Goal: Entertainment & Leisure: Consume media (video, audio)

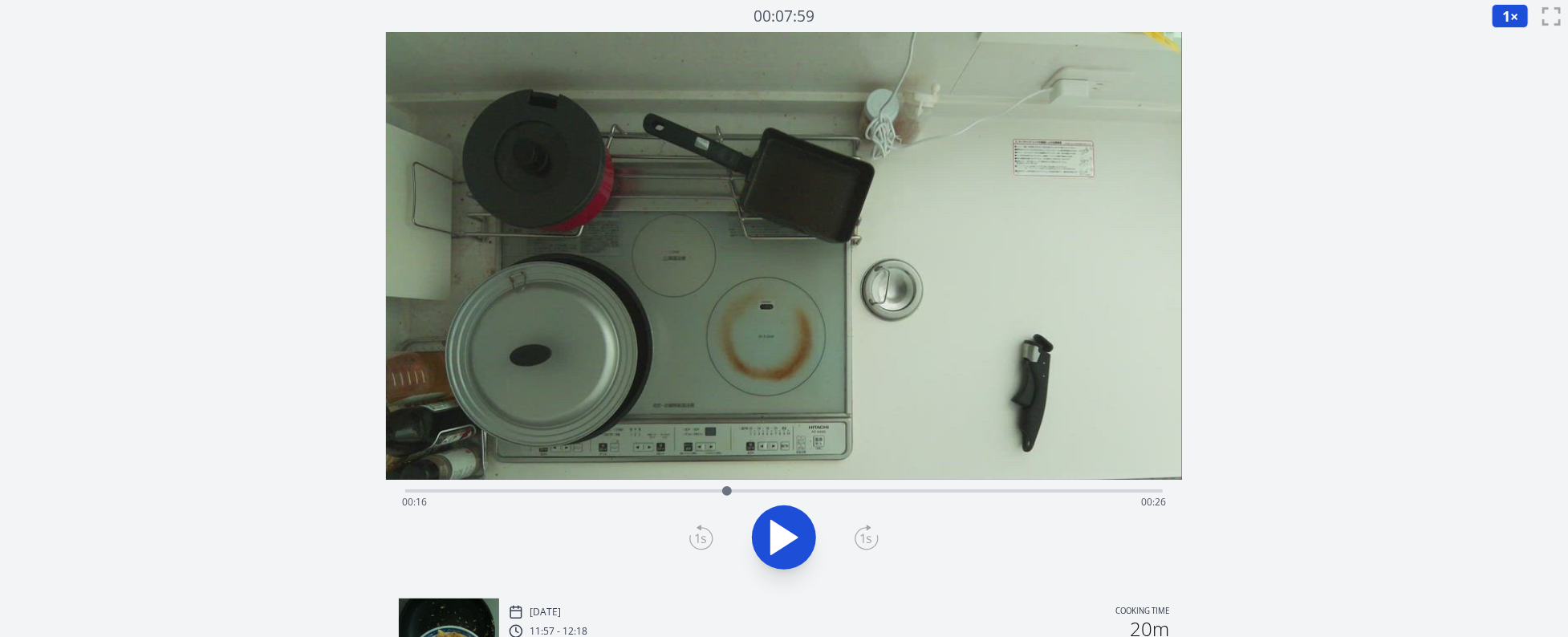
drag, startPoint x: 854, startPoint y: 490, endPoint x: 730, endPoint y: 487, distance: 124.0
click at [730, 487] on div at bounding box center [727, 491] width 10 height 10
drag, startPoint x: 448, startPoint y: 492, endPoint x: 1036, endPoint y: 479, distance: 588.1
click at [1036, 479] on div at bounding box center [1031, 491] width 24 height 24
click at [800, 492] on div "Time elapsed: 00:01 Time remaining: 00:40" at bounding box center [785, 502] width 765 height 26
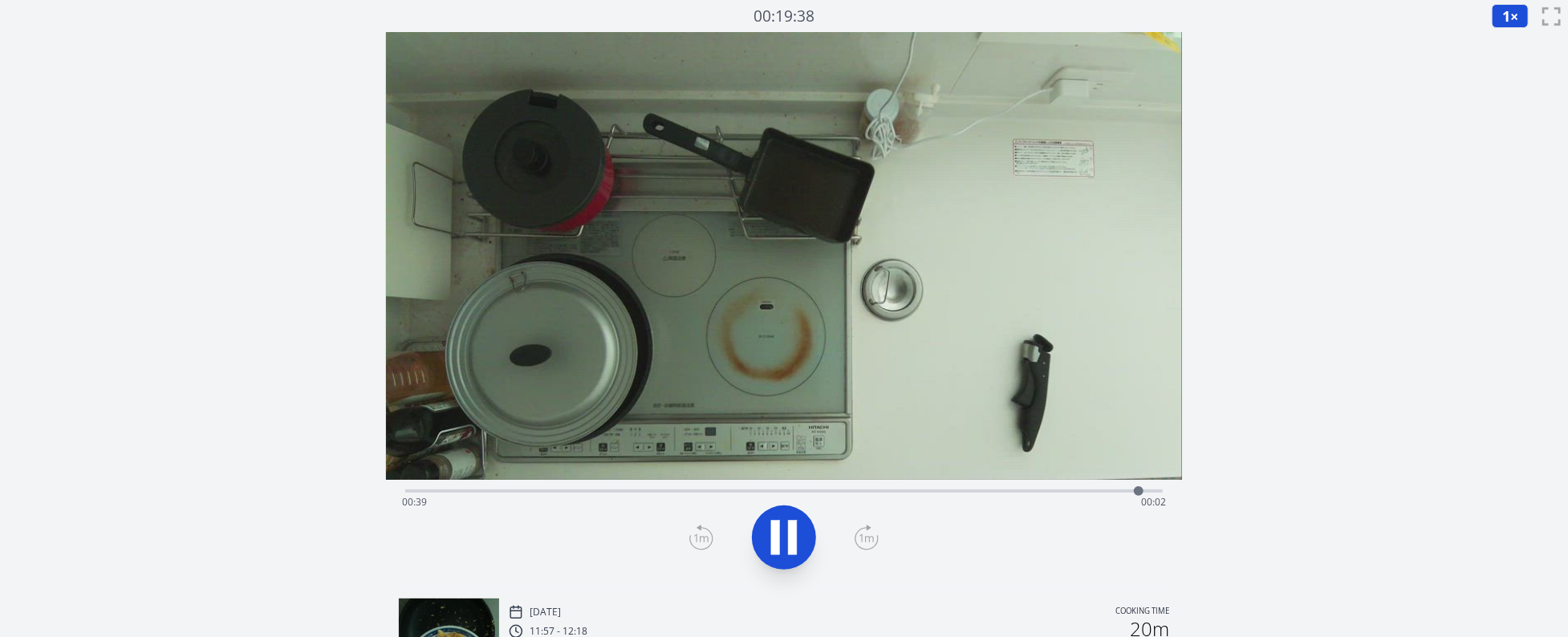
click at [917, 494] on div "Time elapsed: 00:39 Time remaining: 00:02" at bounding box center [785, 502] width 765 height 26
click at [826, 492] on div "Time elapsed: 00:38 Time remaining: 00:04" at bounding box center [785, 502] width 765 height 26
drag, startPoint x: 946, startPoint y: 489, endPoint x: 897, endPoint y: 490, distance: 49.0
click at [893, 491] on div at bounding box center [892, 491] width 24 height 24
drag, startPoint x: 946, startPoint y: 490, endPoint x: 994, endPoint y: 478, distance: 49.5
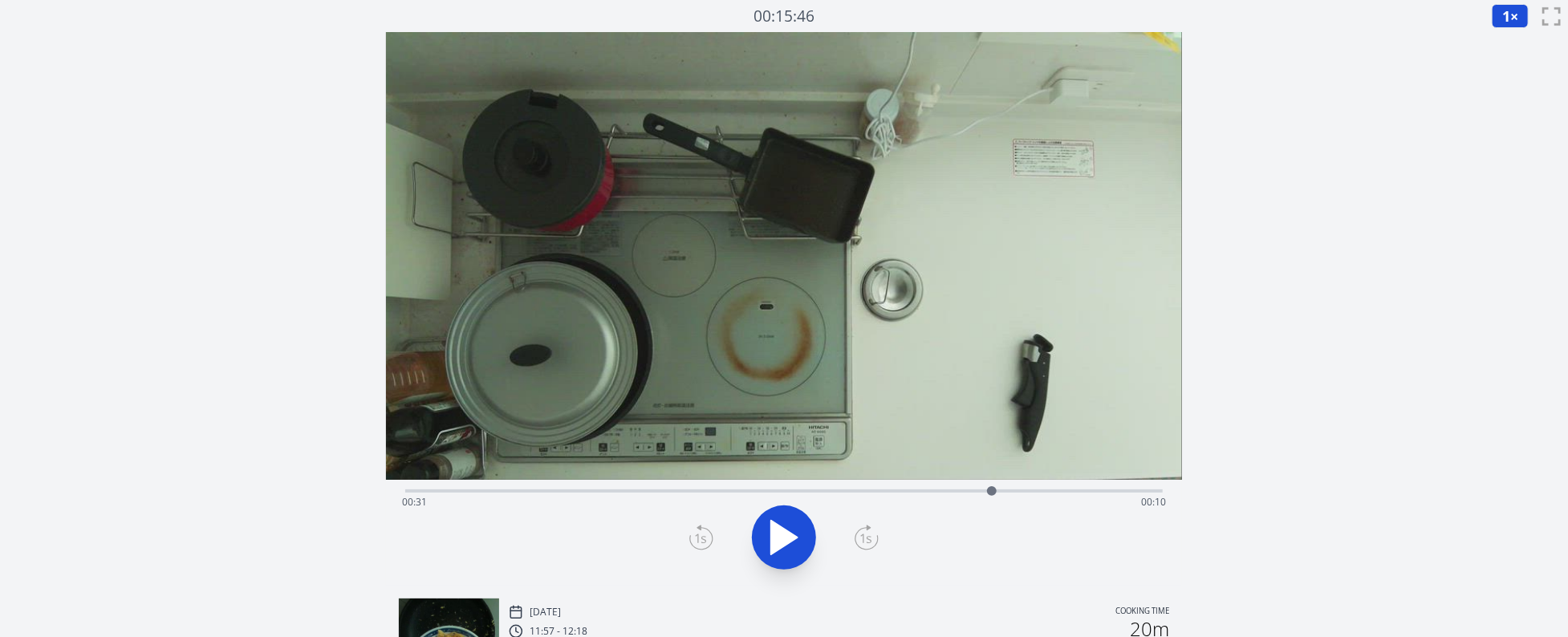
click at [994, 479] on div at bounding box center [992, 491] width 24 height 24
click at [995, 479] on div at bounding box center [997, 491] width 24 height 24
click at [995, 477] on video at bounding box center [784, 256] width 797 height 447
click at [809, 535] on button at bounding box center [784, 537] width 64 height 64
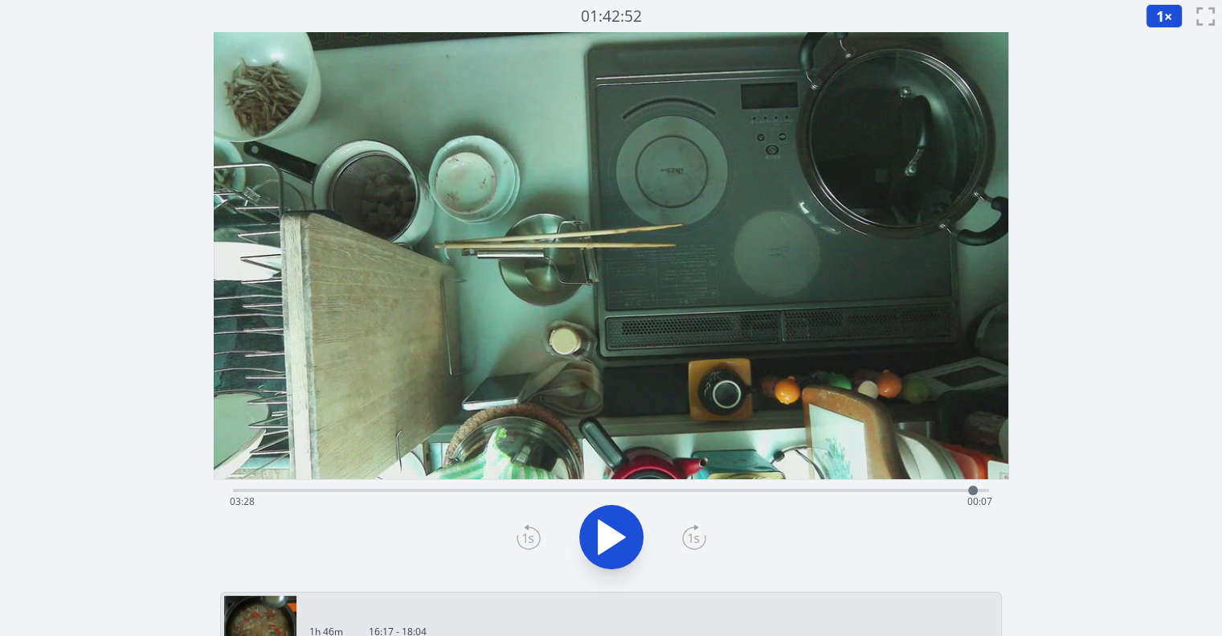
drag, startPoint x: 241, startPoint y: 489, endPoint x: 973, endPoint y: 471, distance: 732.2
click at [973, 471] on div "Time elapsed: 03:28 Time remaining: 00:07" at bounding box center [611, 308] width 795 height 553
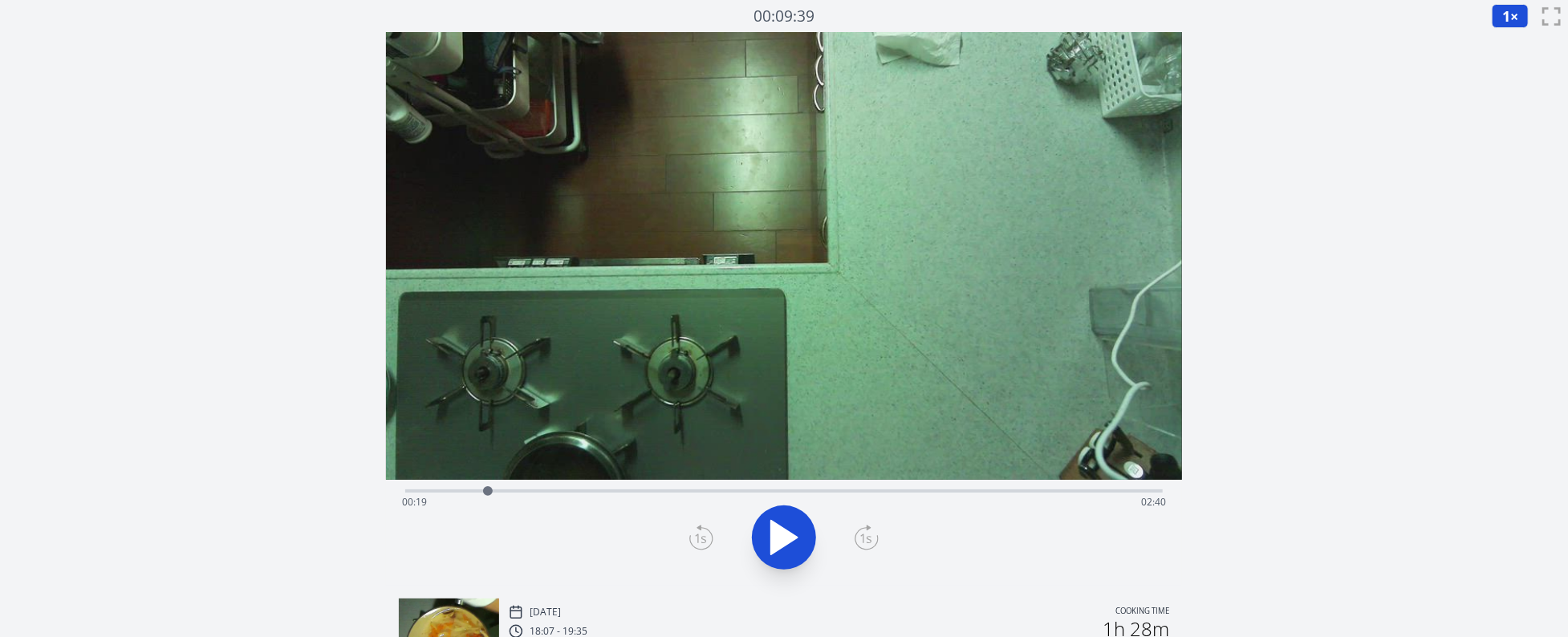
drag, startPoint x: 418, startPoint y: 492, endPoint x: 488, endPoint y: 496, distance: 70.1
click at [488, 496] on div at bounding box center [487, 491] width 24 height 24
click at [1504, 21] on span "1" at bounding box center [1506, 15] width 8 height 19
click at [1499, 39] on li "0.25×" at bounding box center [1514, 39] width 45 height 26
drag, startPoint x: 545, startPoint y: 490, endPoint x: 484, endPoint y: 493, distance: 61.1
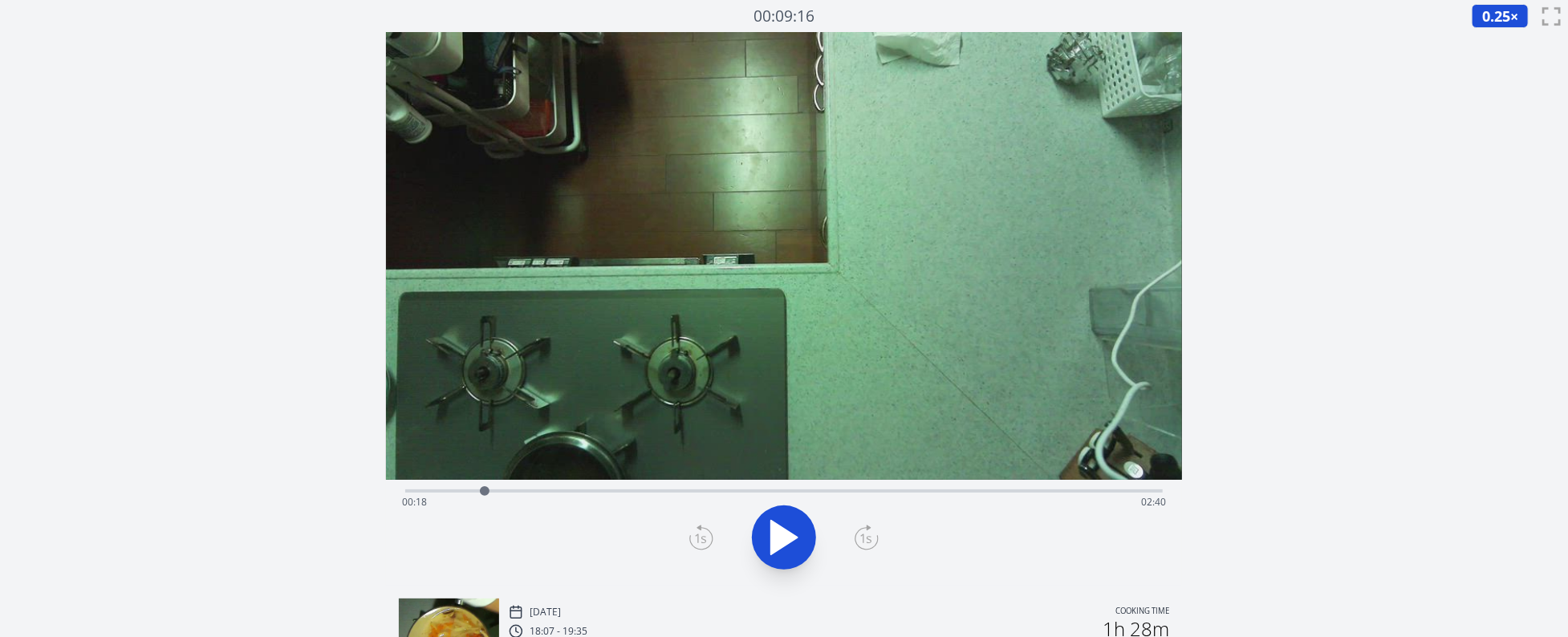
click at [484, 493] on div at bounding box center [484, 491] width 10 height 10
drag, startPoint x: 484, startPoint y: 493, endPoint x: 496, endPoint y: 492, distance: 12.0
click at [496, 492] on div at bounding box center [497, 491] width 10 height 10
drag, startPoint x: 621, startPoint y: 492, endPoint x: 552, endPoint y: 520, distance: 74.5
click at [552, 520] on div "Time elapsed: 00:34 Time remaining: 02:24" at bounding box center [784, 532] width 797 height 106
